Goal: Information Seeking & Learning: Learn about a topic

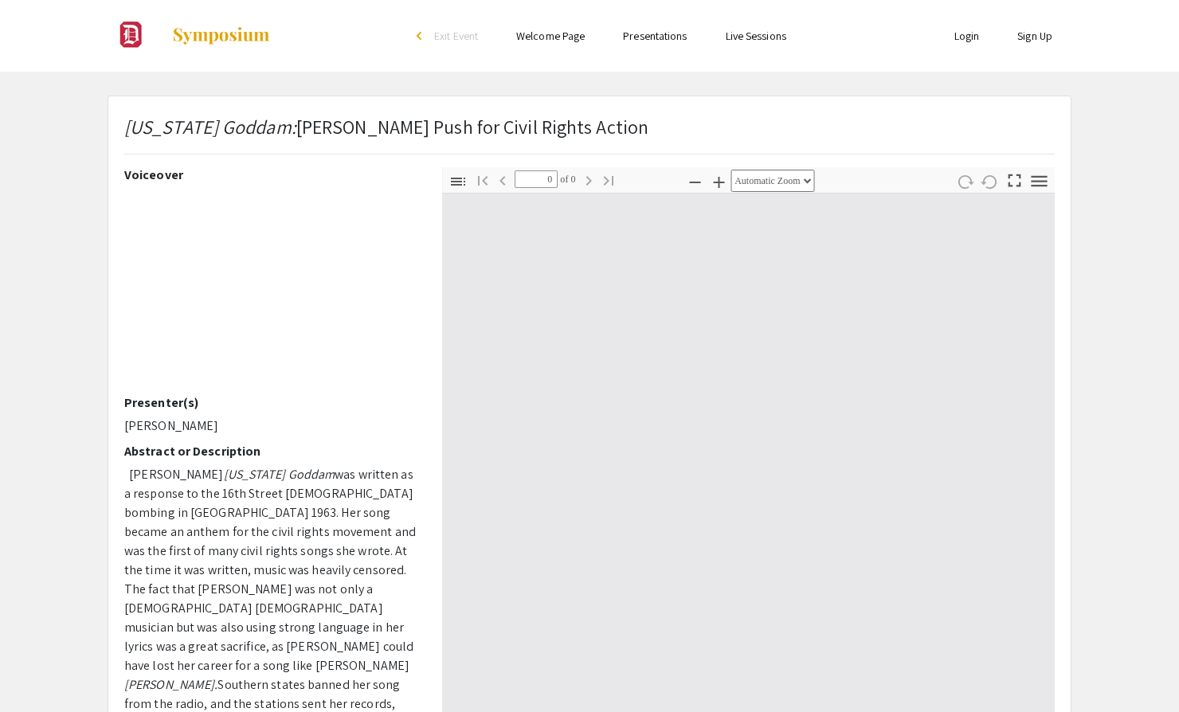
select select "custom"
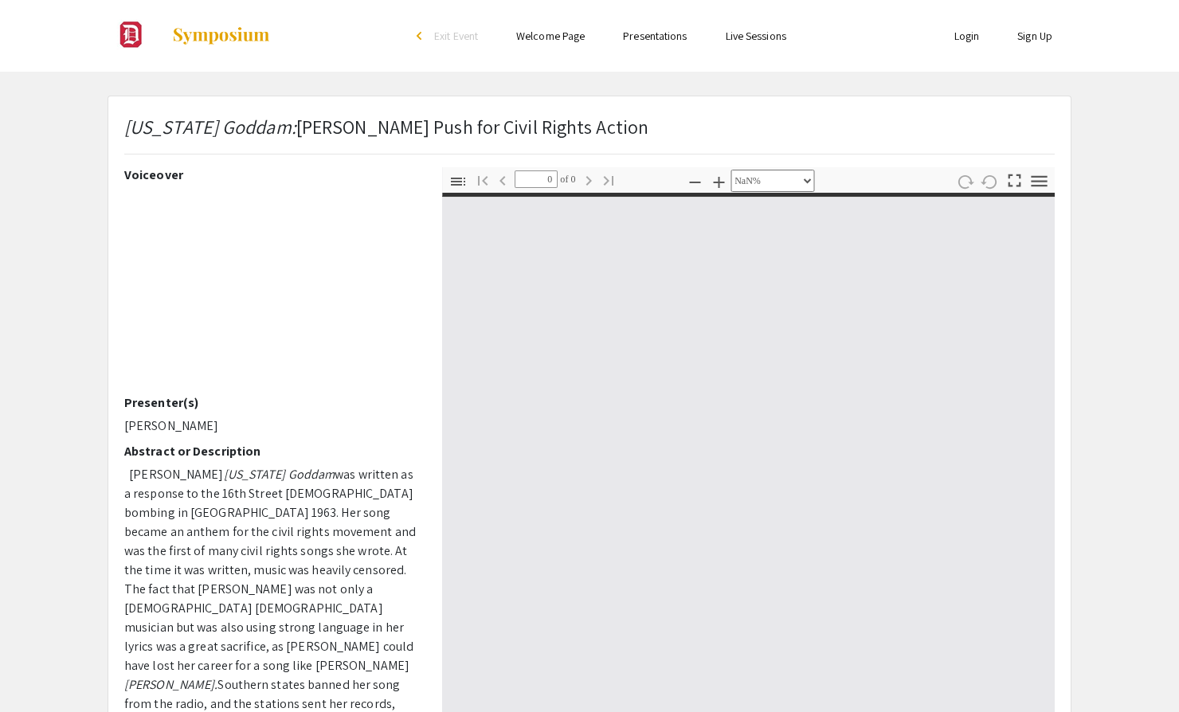
type input "1"
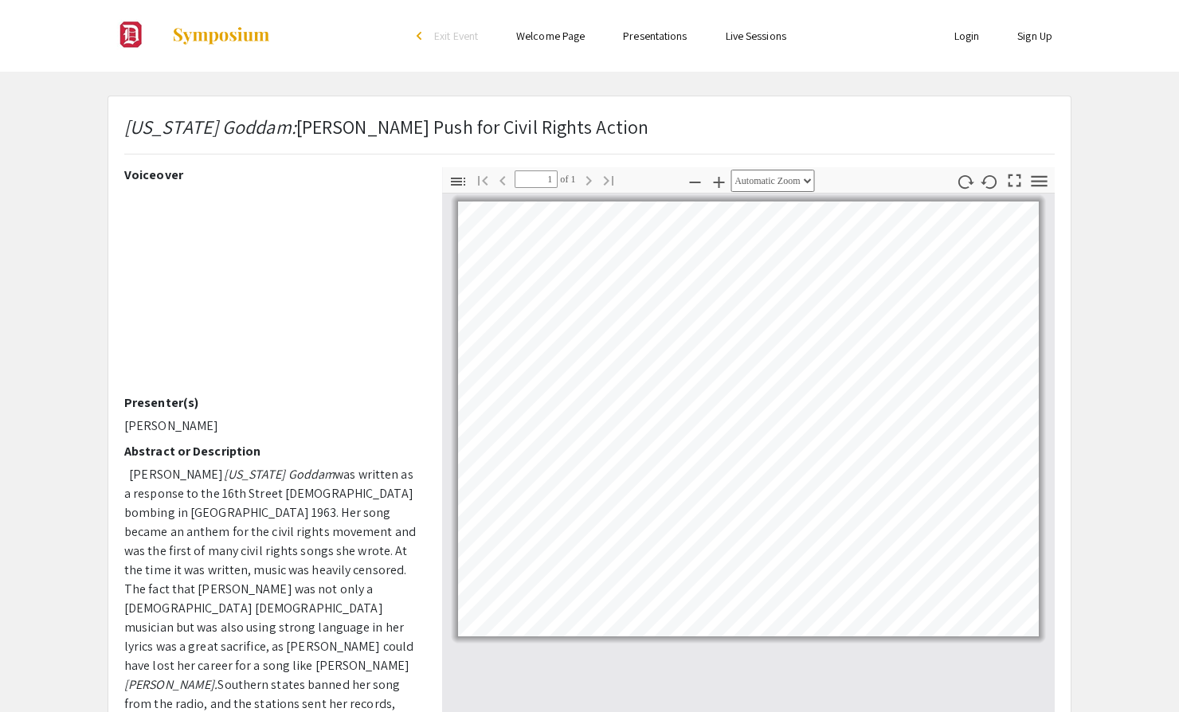
click at [1037, 182] on icon "button" at bounding box center [1039, 180] width 16 height 11
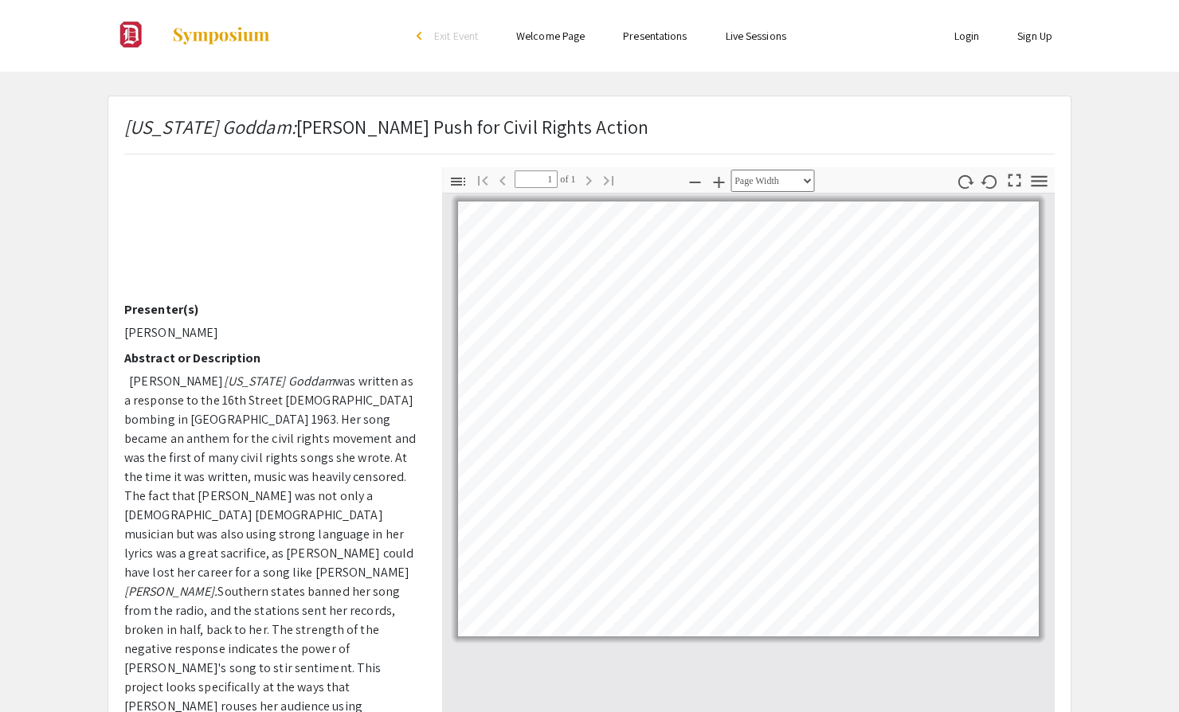
click at [1008, 179] on icon "button" at bounding box center [1015, 181] width 22 height 22
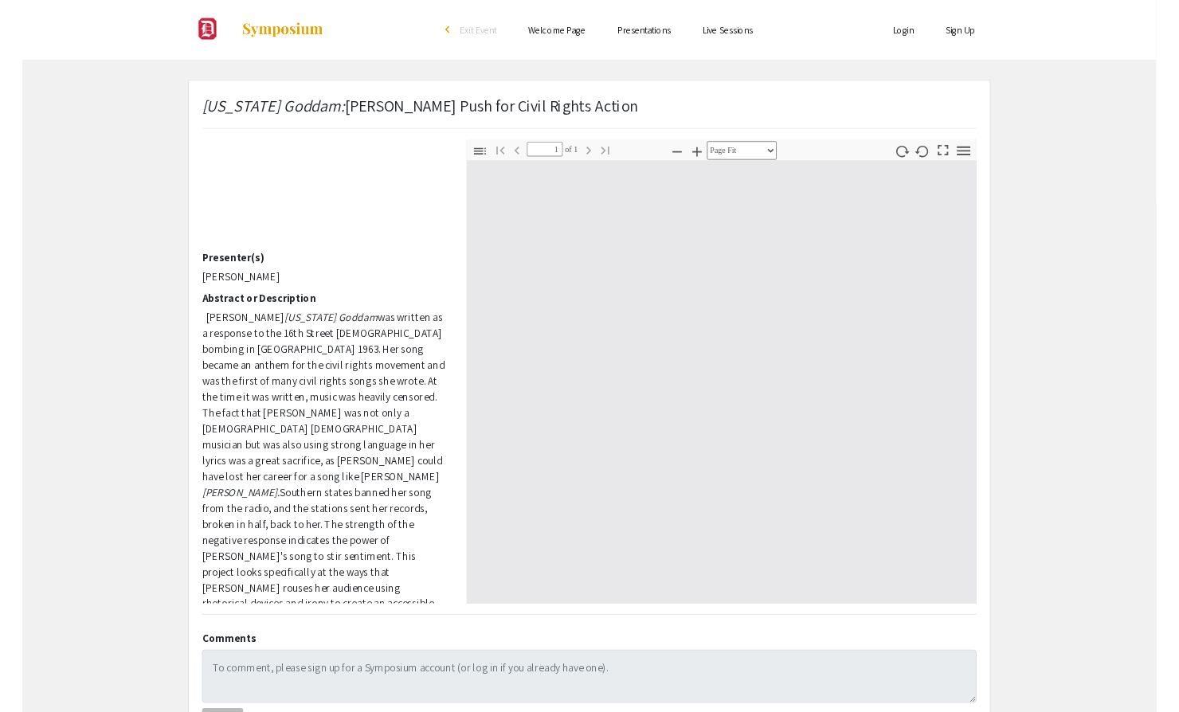
scroll to position [851, 0]
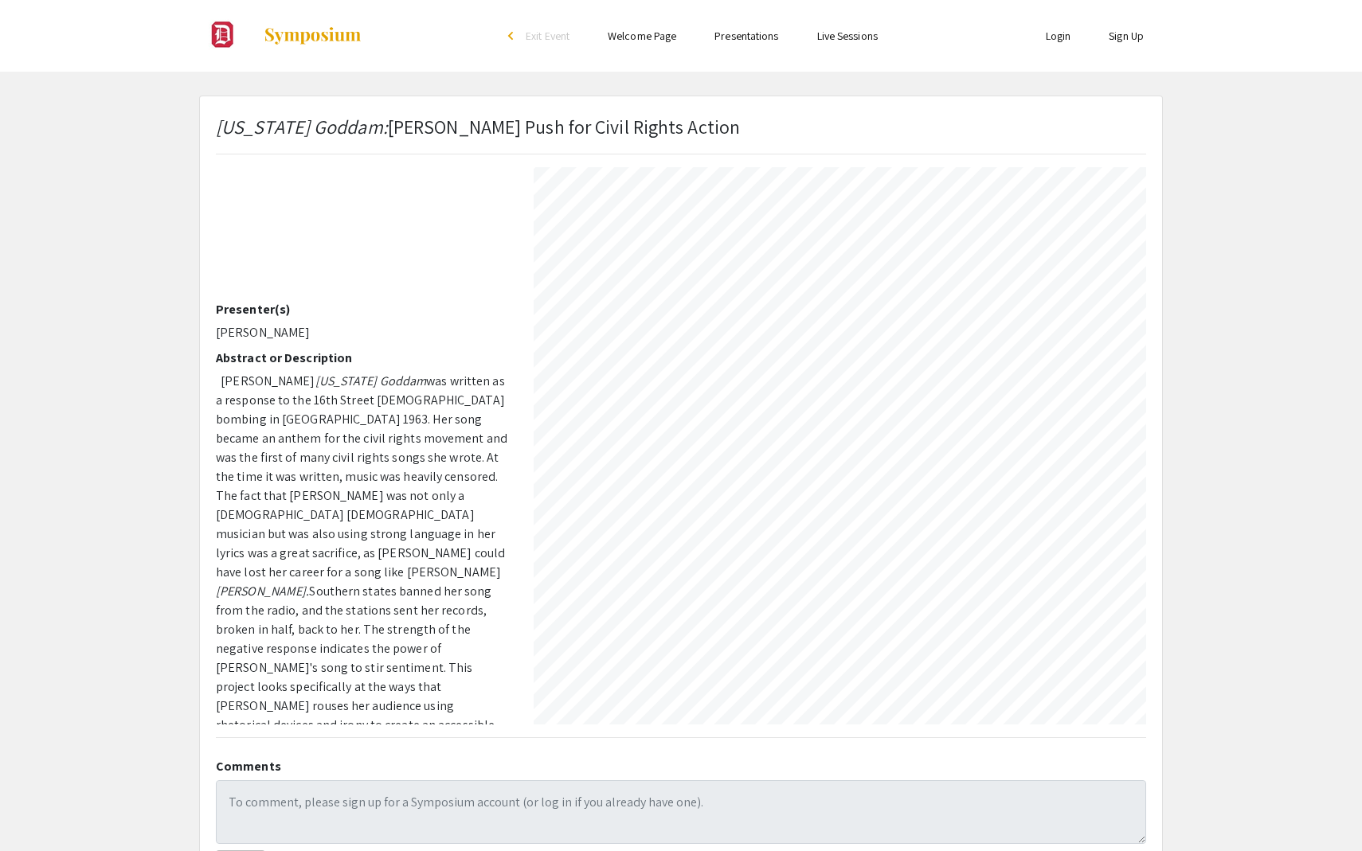
select select "page-width"
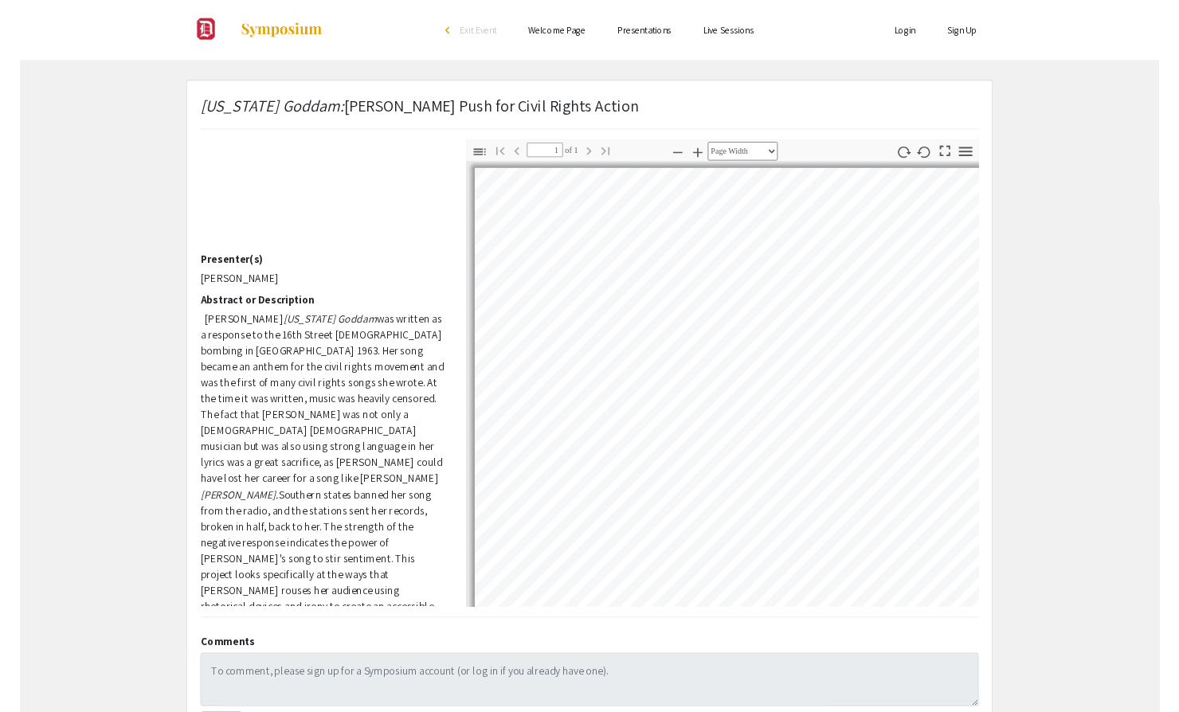
scroll to position [0, 0]
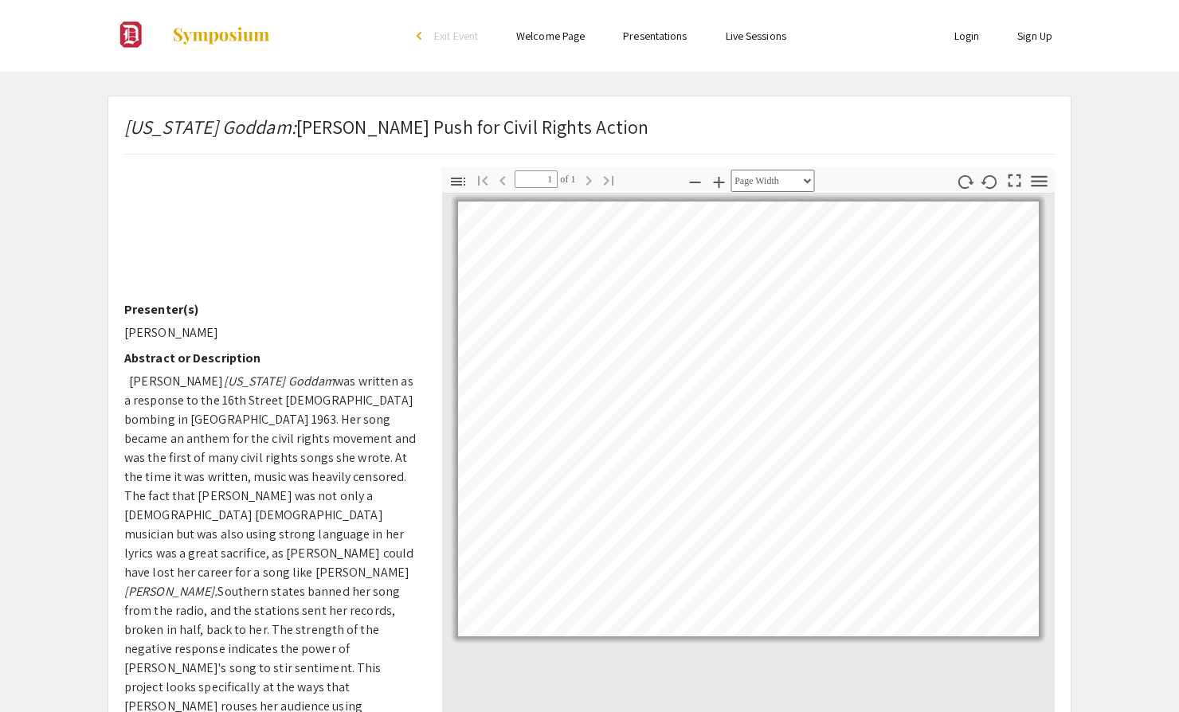
click at [1038, 187] on icon "button" at bounding box center [1039, 181] width 22 height 22
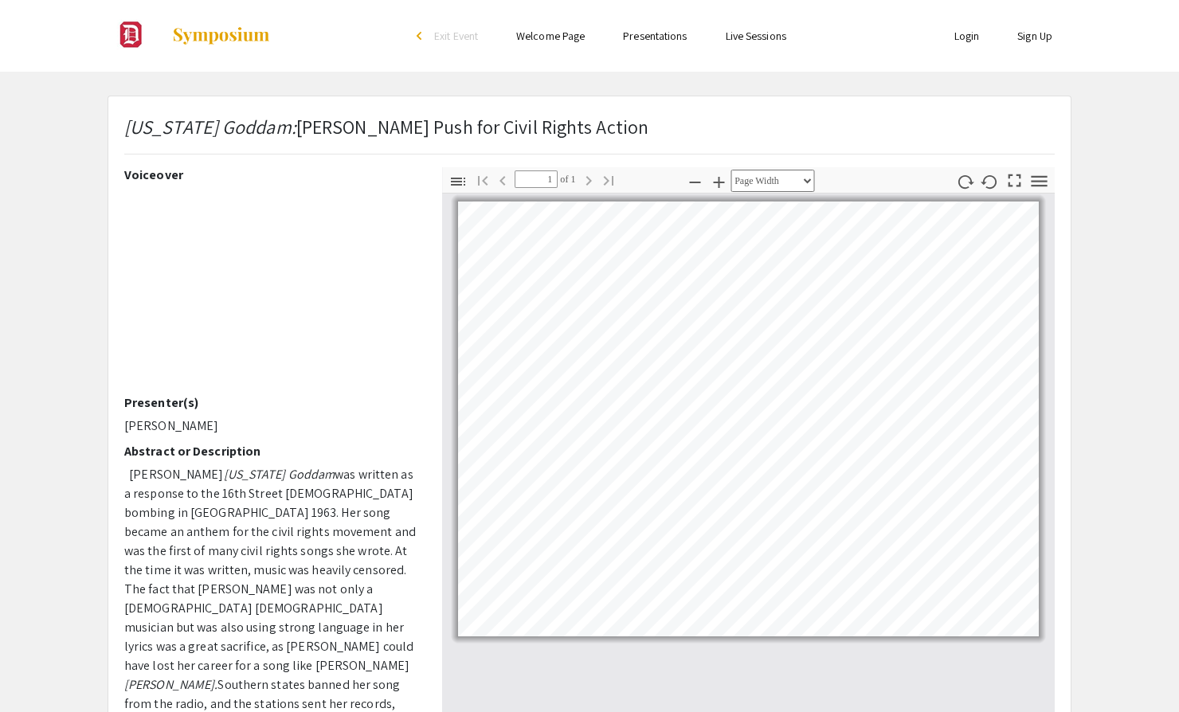
drag, startPoint x: 280, startPoint y: 37, endPoint x: 173, endPoint y: 35, distance: 106.7
click at [173, 35] on div at bounding box center [267, 36] width 318 height 72
click at [187, 34] on img at bounding box center [221, 35] width 100 height 19
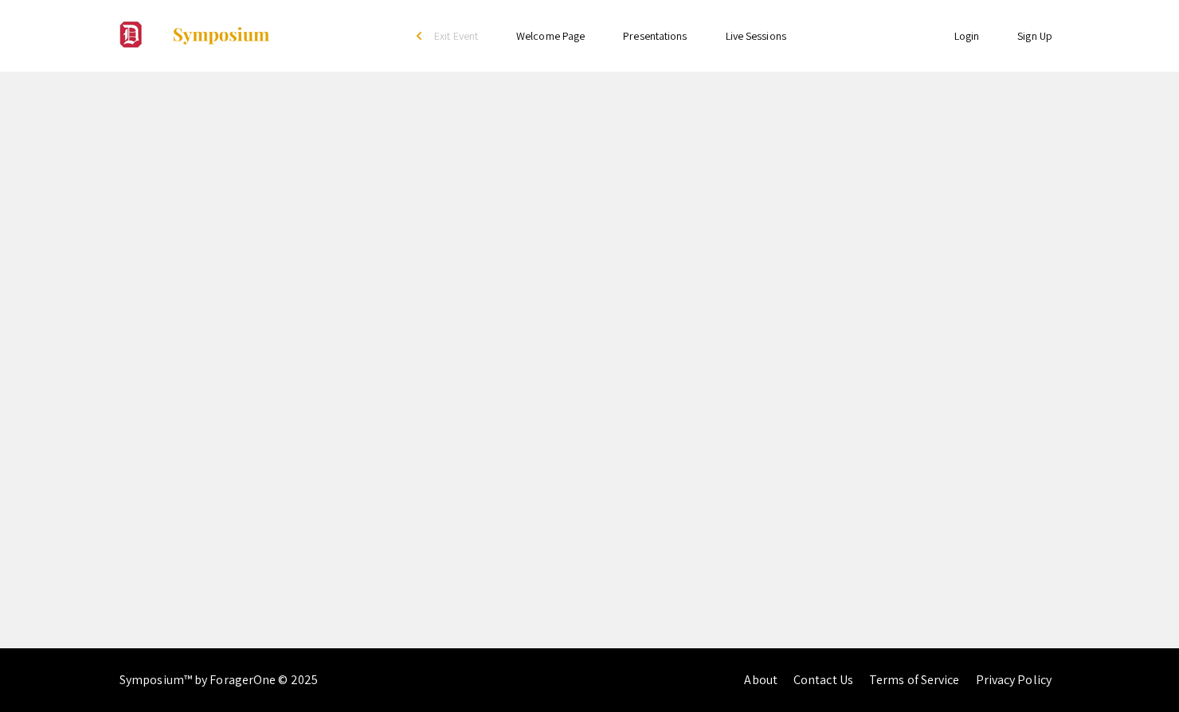
select select "custom"
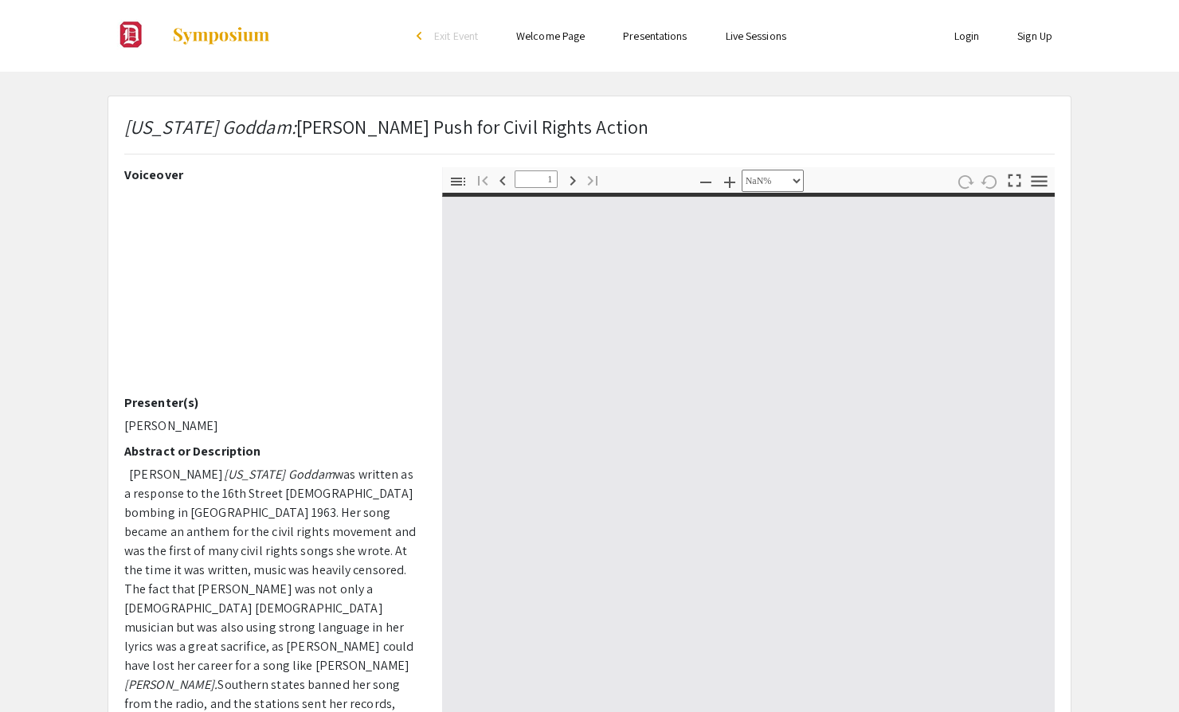
type input "0"
select select "custom"
type input "1"
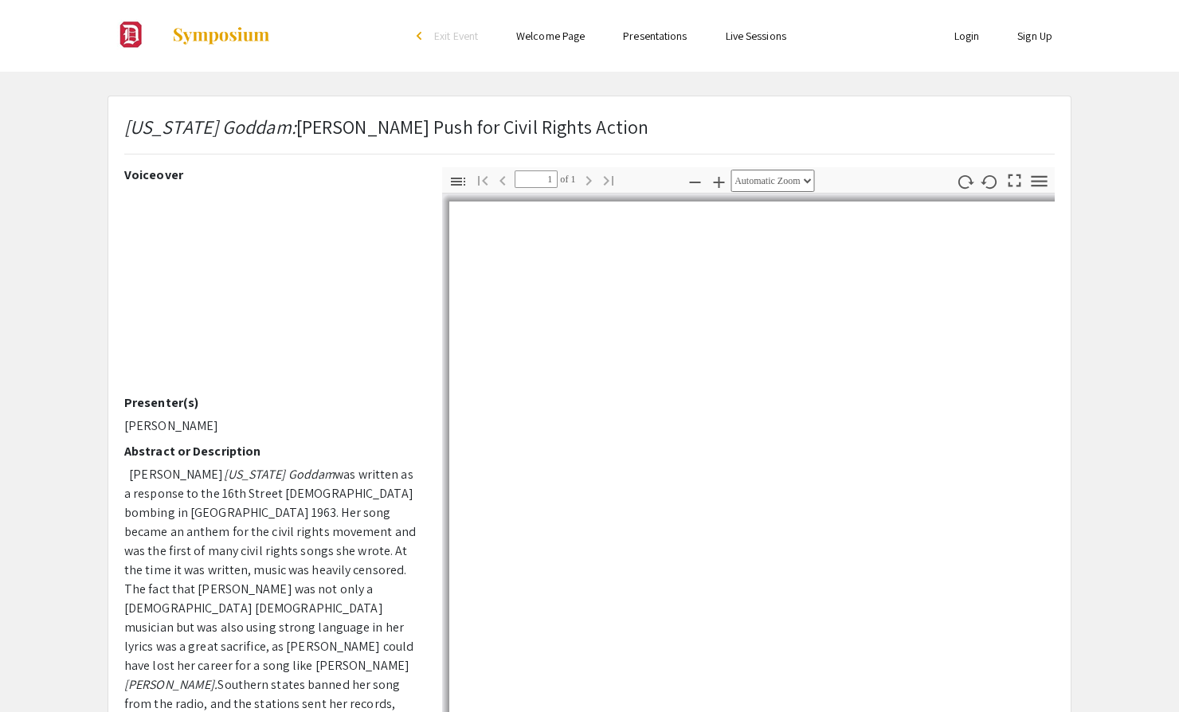
select select "page-width"
